Goal: Information Seeking & Learning: Understand process/instructions

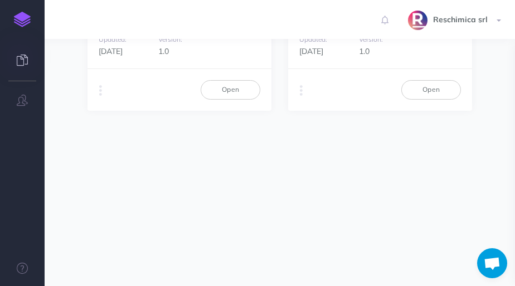
scroll to position [206, 0]
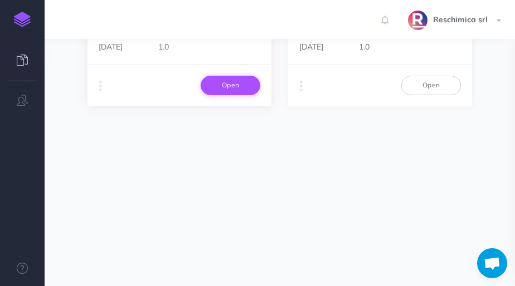
click at [227, 80] on link "Open" at bounding box center [231, 85] width 60 height 19
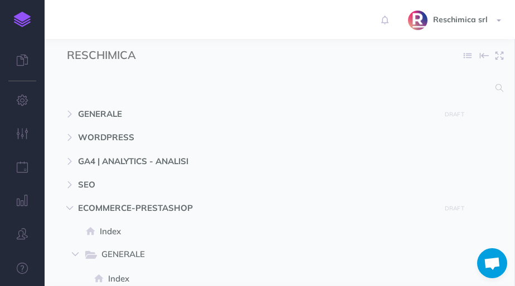
select select "null"
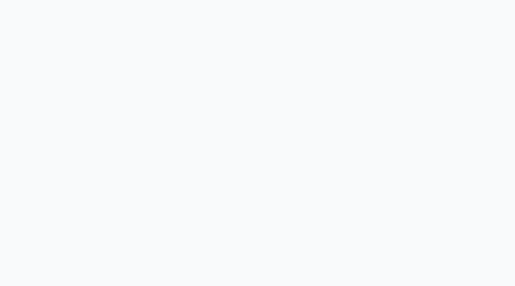
select select "null"
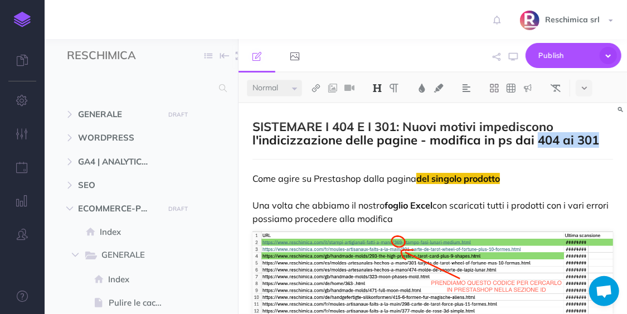
drag, startPoint x: 535, startPoint y: 140, endPoint x: 597, endPoint y: 140, distance: 61.3
click at [514, 140] on h2 "SISTEMARE I 404 E I 301: Nuovi motivi impediscono l'indicizzazione delle pagine…" at bounding box center [432, 133] width 360 height 27
click at [274, 181] on p "Come agire su Prestashop dalla pagina del singolo prodotto Una volta che abbiam…" at bounding box center [432, 198] width 360 height 53
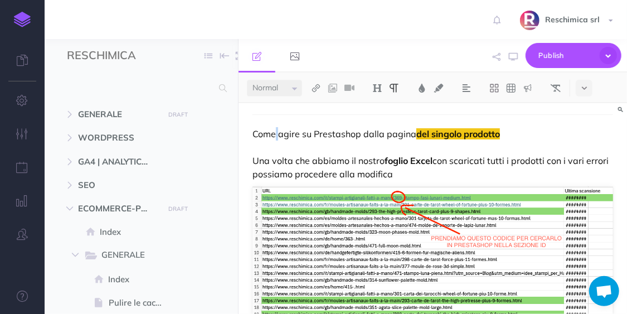
scroll to position [48, 0]
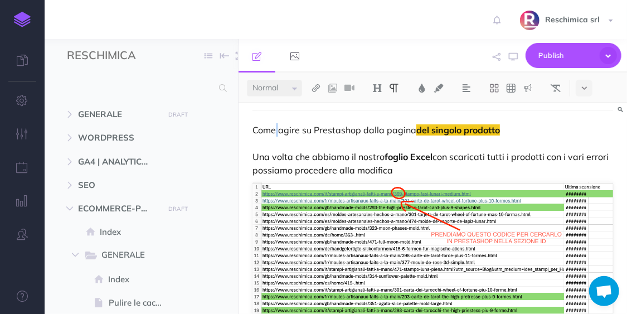
drag, startPoint x: 275, startPoint y: 155, endPoint x: 388, endPoint y: 166, distance: 114.2
click at [388, 166] on p "Come agire su Prestashop dalla pagina del singolo prodotto Una volta che abbiam…" at bounding box center [432, 149] width 360 height 53
click at [449, 158] on p "Come agire su Prestashop dalla pagina del singolo prodotto Una volta che abbiam…" at bounding box center [432, 149] width 360 height 53
drag, startPoint x: 406, startPoint y: 170, endPoint x: 254, endPoint y: 159, distance: 153.0
click at [254, 159] on p "Come agire su Prestashop dalla pagina del singolo prodotto Una volta che abbiam…" at bounding box center [432, 149] width 360 height 53
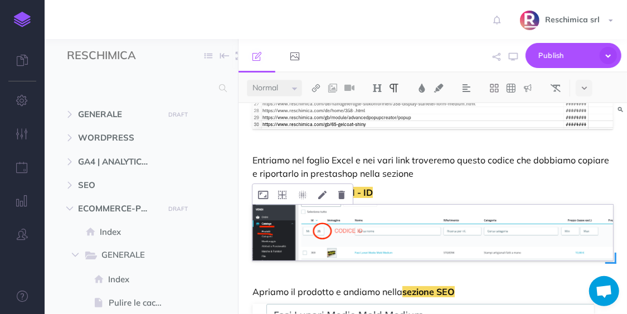
scroll to position [309, 0]
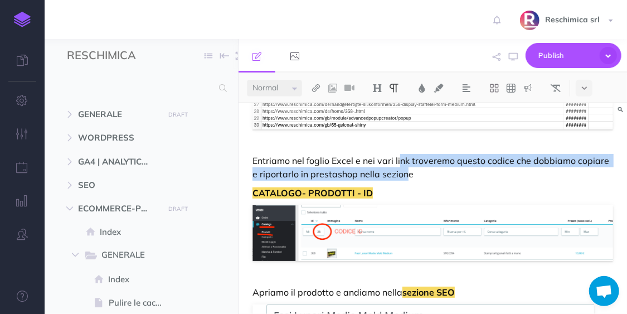
drag, startPoint x: 399, startPoint y: 160, endPoint x: 400, endPoint y: 175, distance: 14.5
click at [400, 175] on p "Entriamo nel foglio Excel e nei vari link troveremo questo codice che dobbiamo …" at bounding box center [432, 167] width 360 height 27
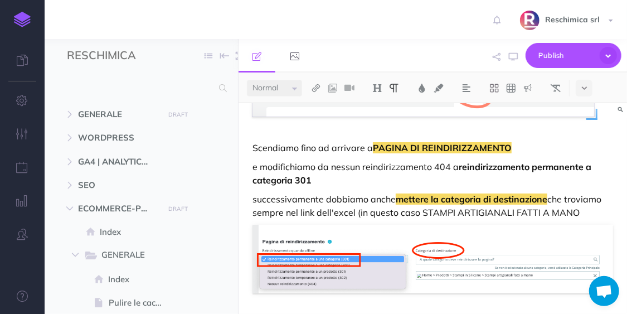
scroll to position [568, 0]
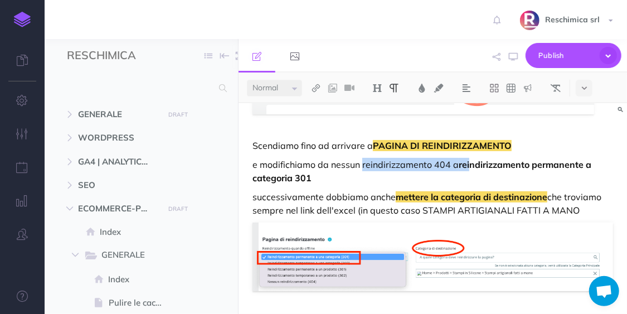
drag, startPoint x: 362, startPoint y: 167, endPoint x: 481, endPoint y: 167, distance: 118.7
click at [472, 169] on p "e modifichiamo da nessun reindirizzamento 404 a reindirizzamento permanente a c…" at bounding box center [432, 171] width 360 height 27
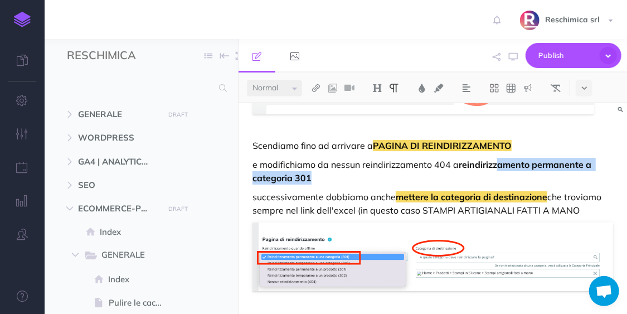
drag, startPoint x: 497, startPoint y: 165, endPoint x: 478, endPoint y: 176, distance: 21.7
click at [496, 172] on p "e modifichiamo da nessun reindirizzamento 404 a reindirizzamento permanente a c…" at bounding box center [432, 171] width 360 height 27
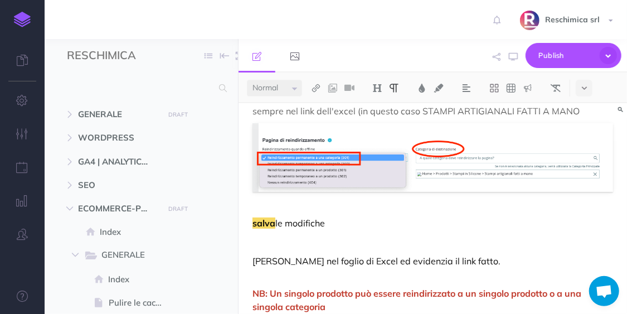
scroll to position [689, 0]
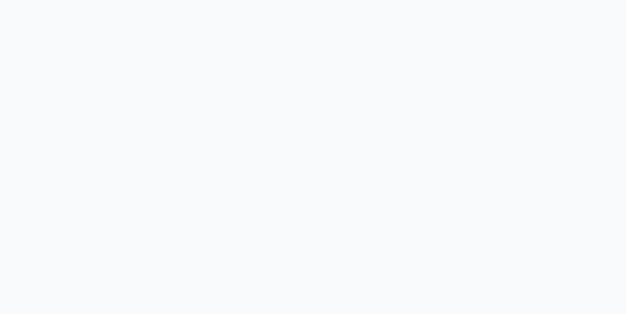
select select "null"
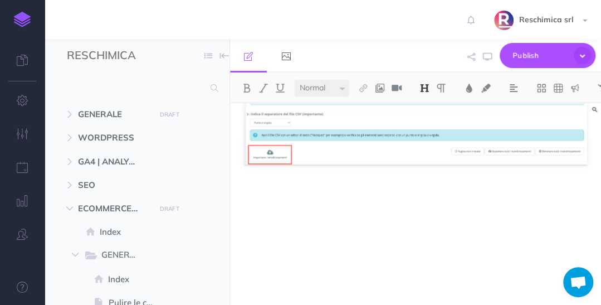
scroll to position [916, 0]
